Goal: Task Accomplishment & Management: Manage account settings

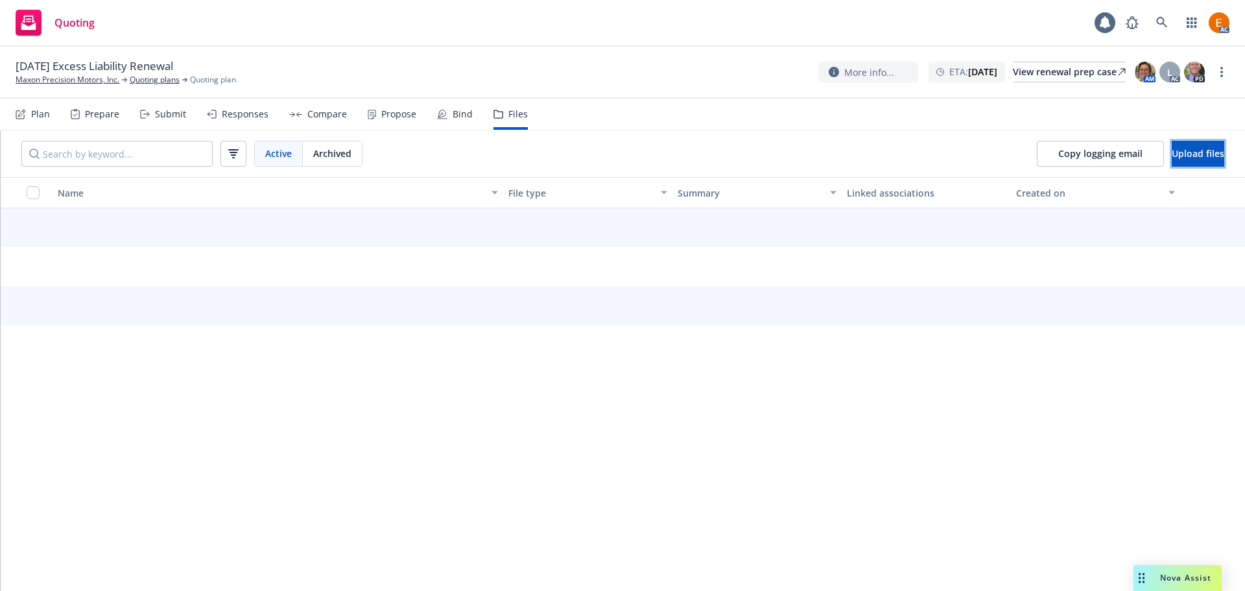
click at [1172, 156] on span "Upload files" at bounding box center [1198, 153] width 53 height 12
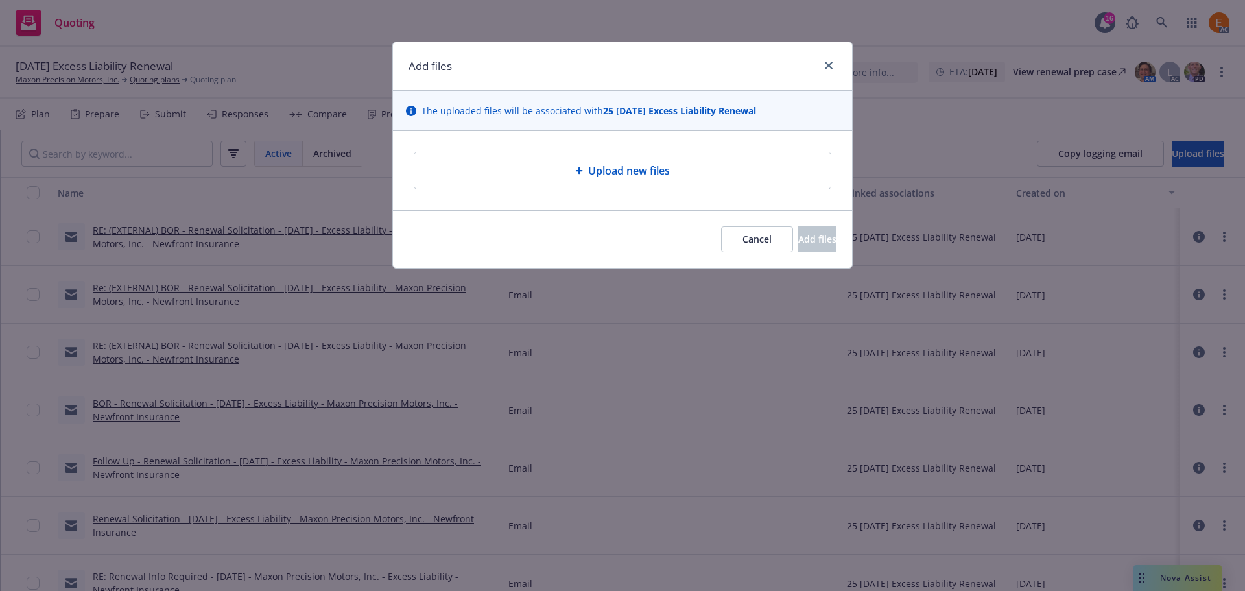
click at [608, 174] on span "Upload new files" at bounding box center [629, 171] width 82 height 16
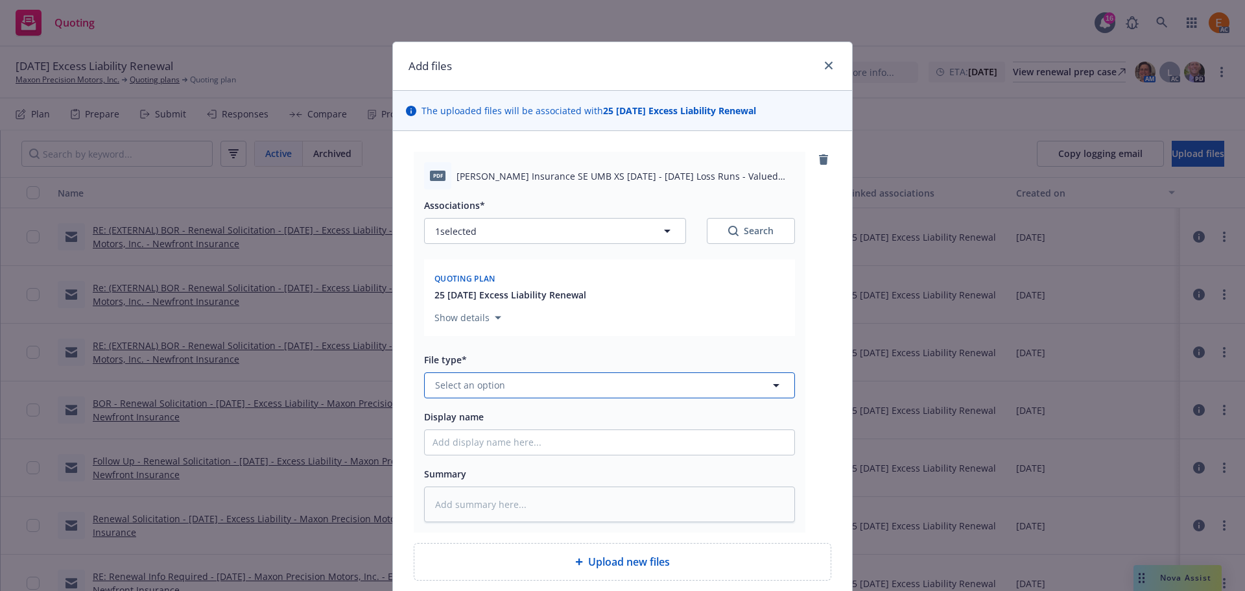
click at [536, 382] on button "Select an option" at bounding box center [609, 385] width 371 height 26
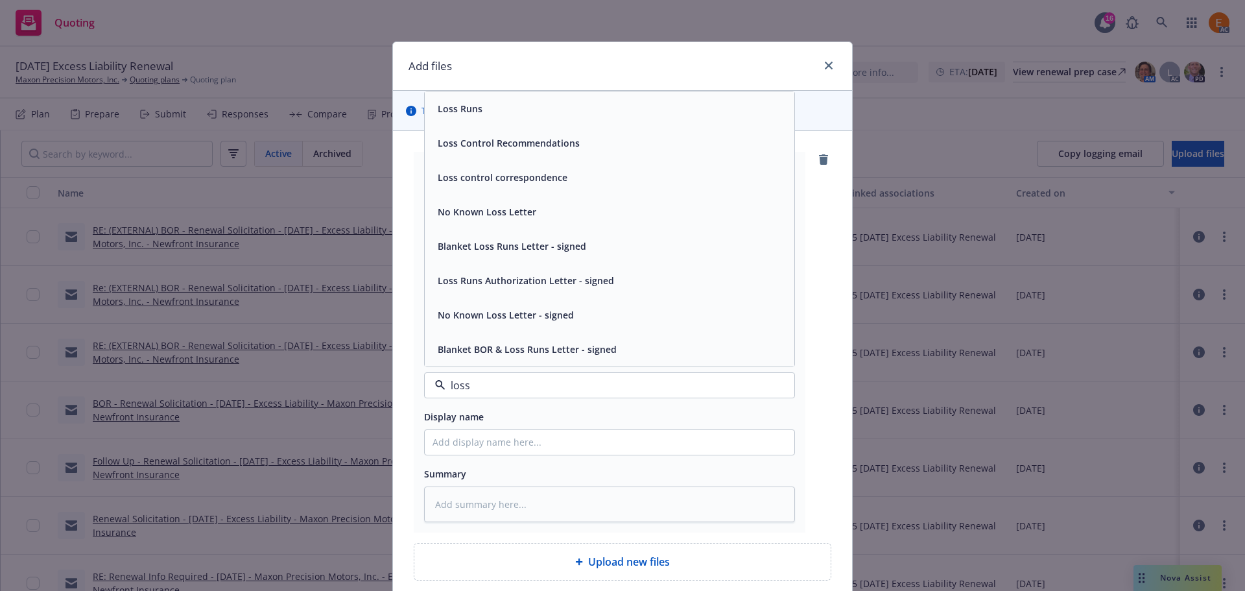
type input "loss r"
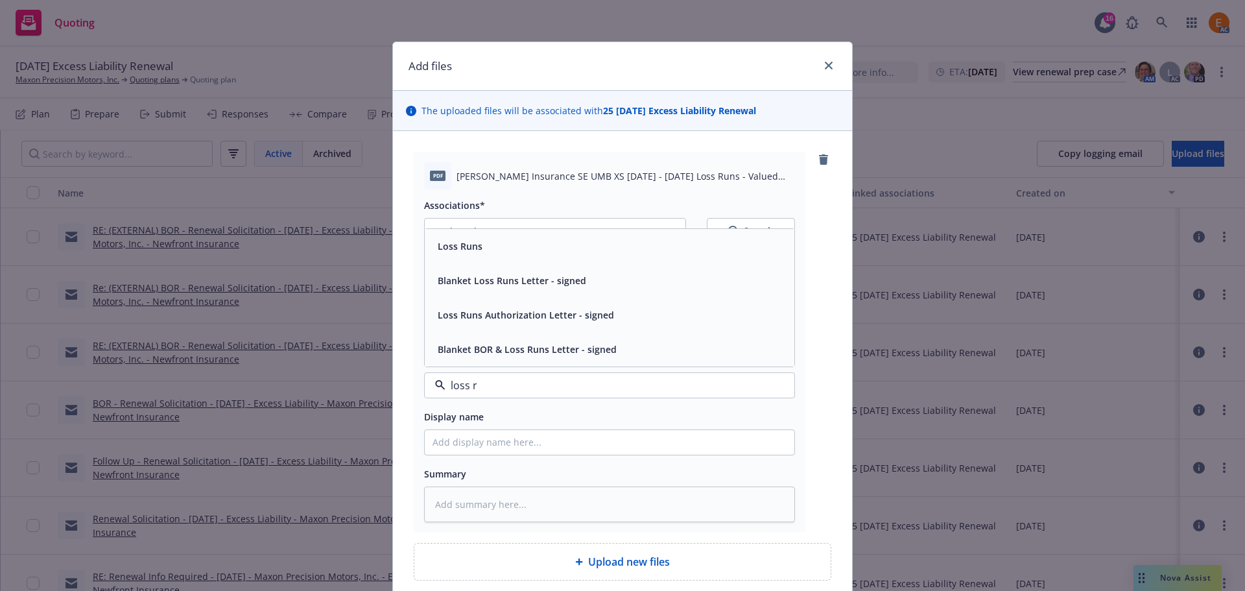
click at [497, 250] on div "Loss Runs" at bounding box center [610, 246] width 354 height 19
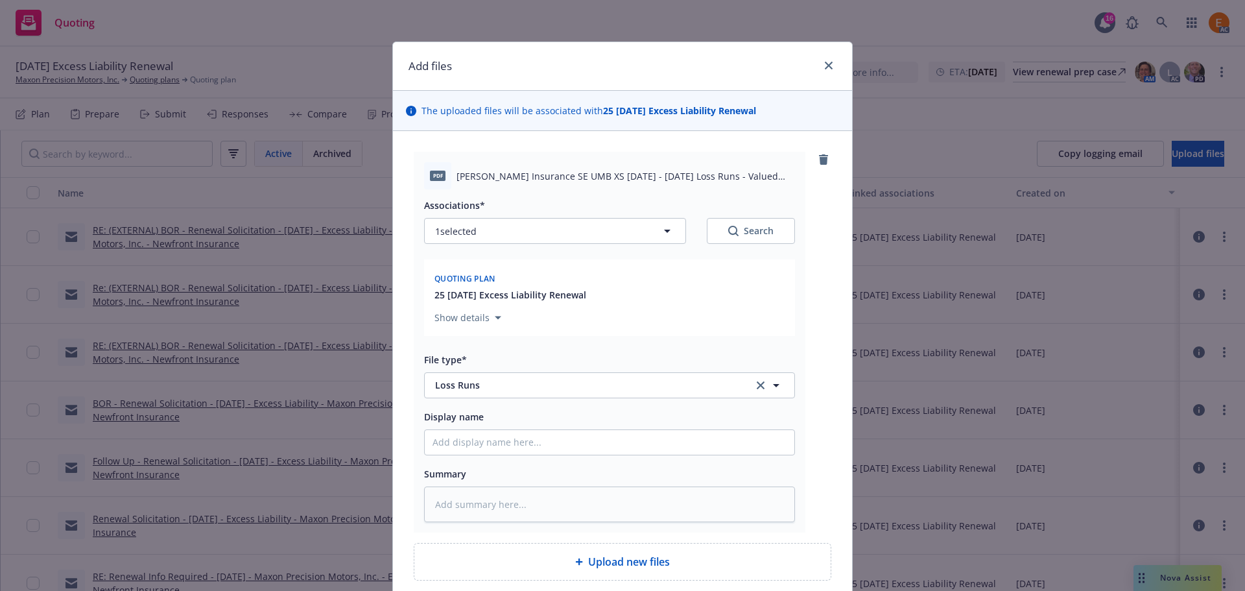
click at [755, 235] on div "Search" at bounding box center [750, 230] width 45 height 13
type textarea "x"
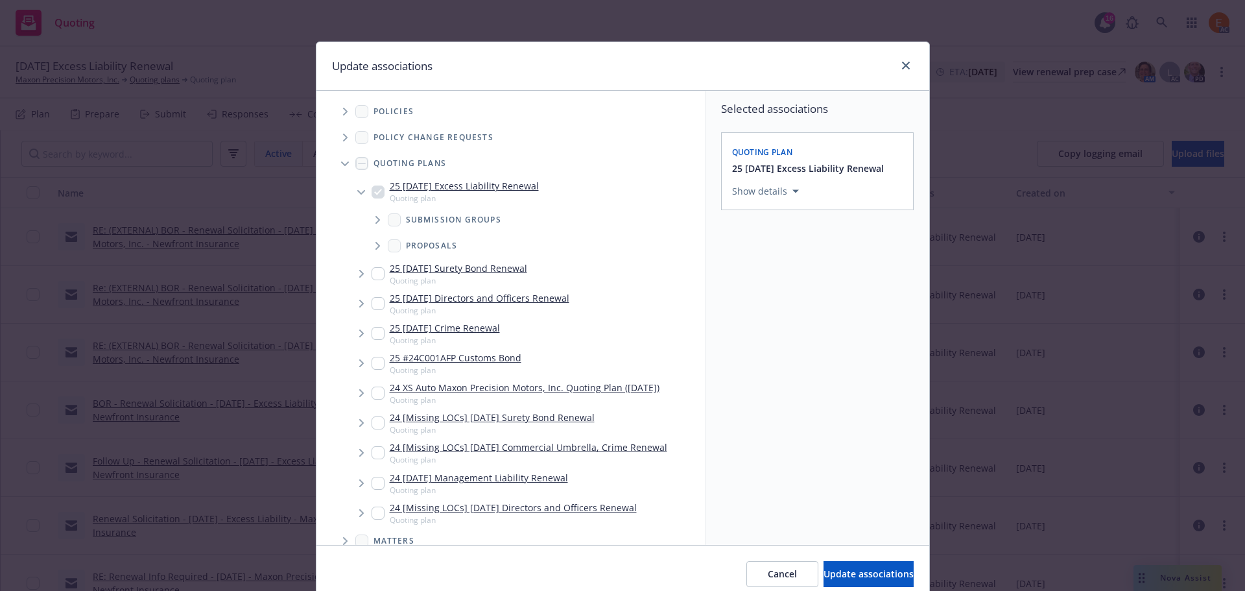
click at [337, 166] on span "Tree Example" at bounding box center [345, 163] width 21 height 21
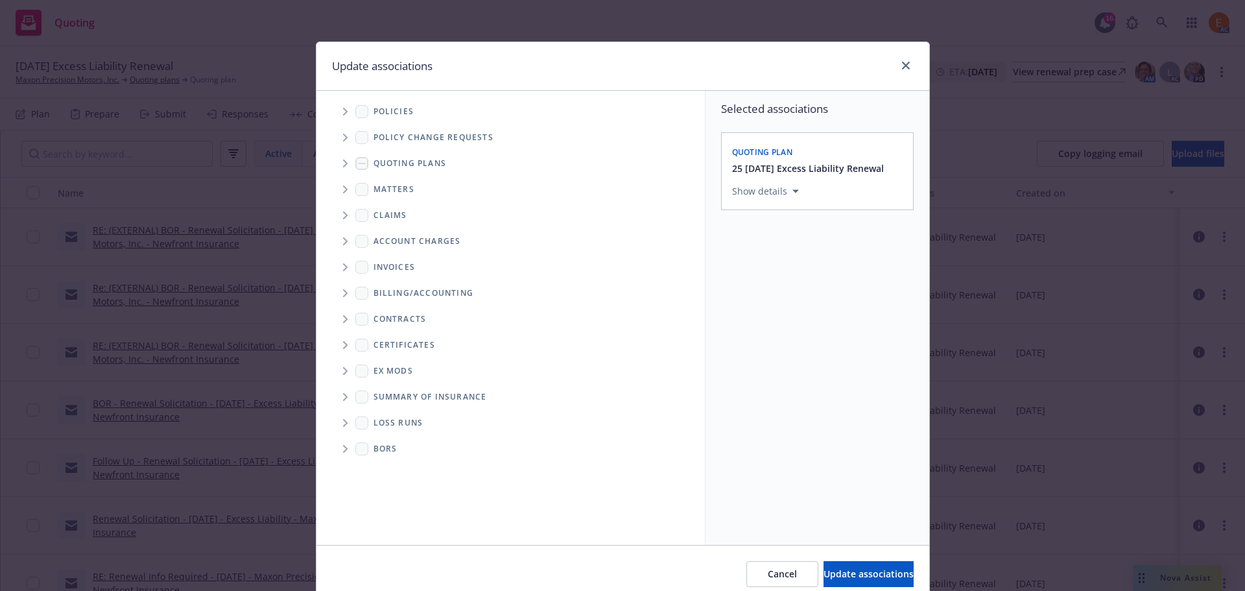
click at [337, 431] on span "Folder Tree Example" at bounding box center [345, 422] width 21 height 21
click at [374, 469] on input "Folder Tree Example" at bounding box center [380, 469] width 13 height 13
checkbox input "true"
click at [866, 573] on span "Update associations" at bounding box center [869, 573] width 90 height 12
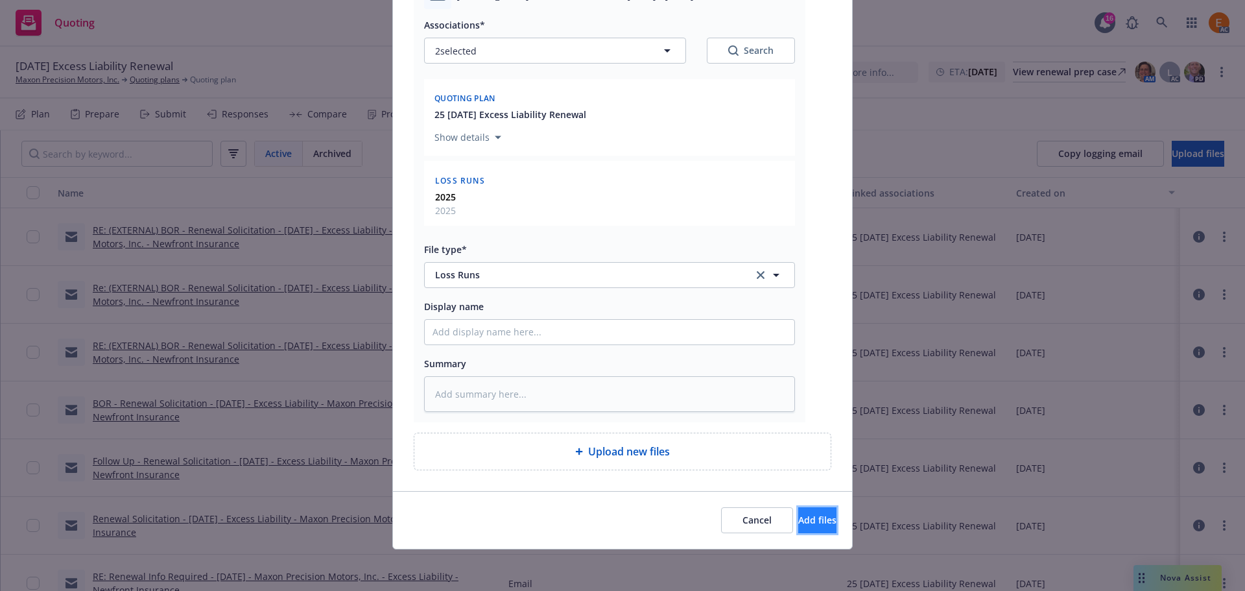
click at [810, 527] on button "Add files" at bounding box center [817, 520] width 38 height 26
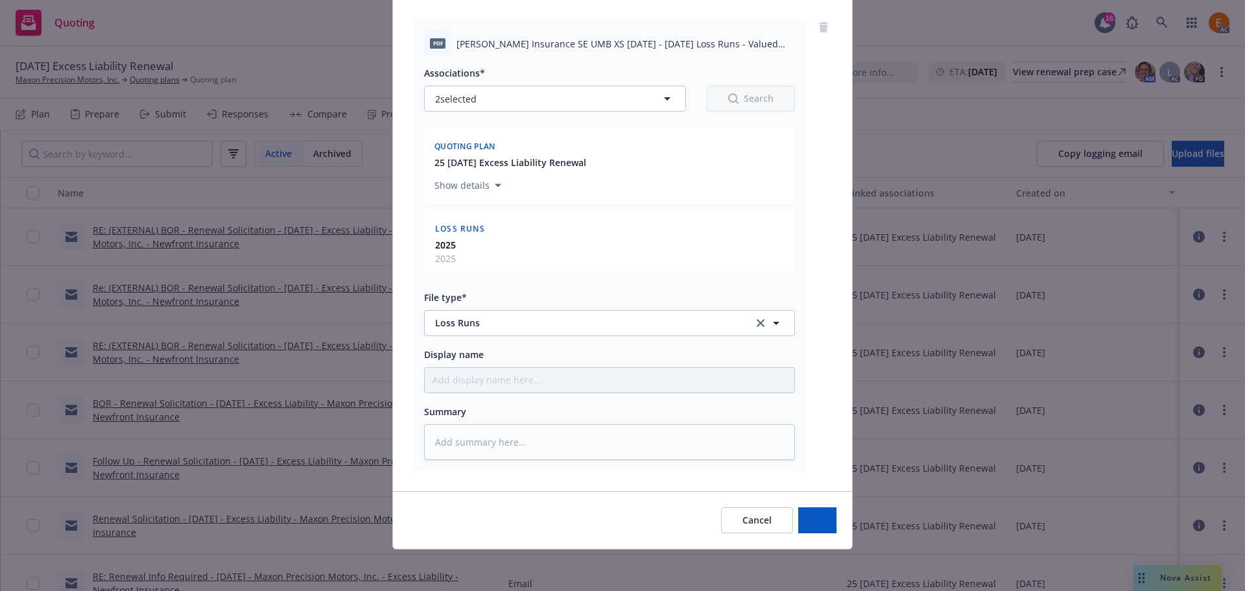
scroll to position [132, 0]
type textarea "x"
